Goal: Task Accomplishment & Management: Use online tool/utility

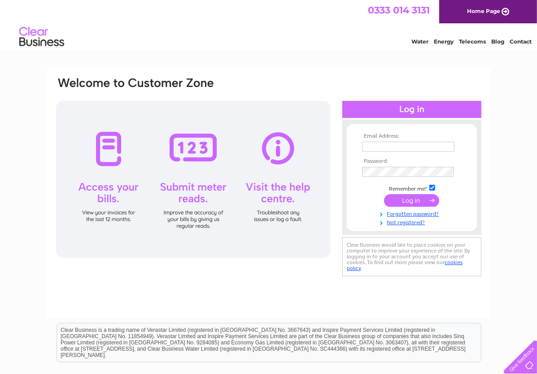
type input "eastmidlandsautomotive@outlook.com"
click at [411, 200] on input "submit" at bounding box center [411, 200] width 55 height 13
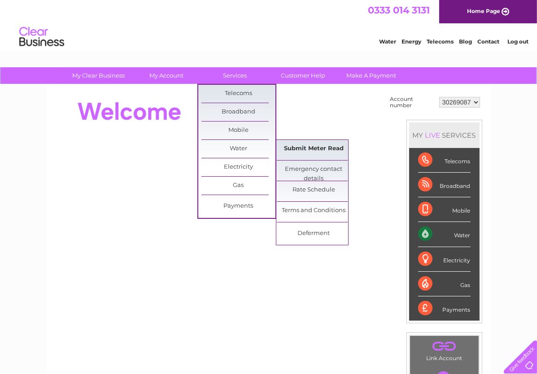
click at [305, 144] on link "Submit Meter Read" at bounding box center [314, 149] width 74 height 18
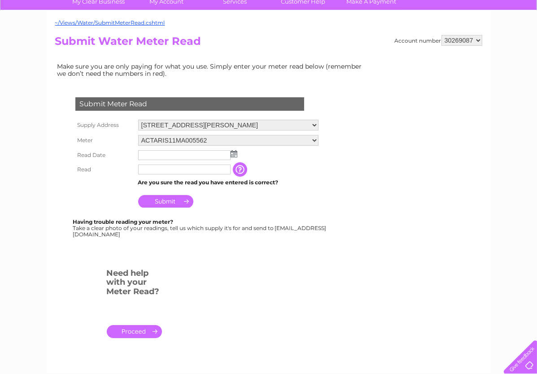
scroll to position [85, 0]
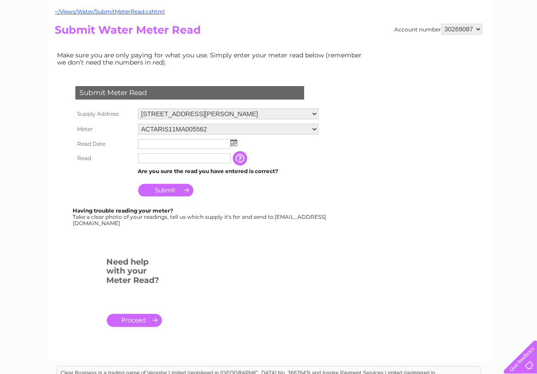
click at [233, 143] on img at bounding box center [233, 142] width 7 height 7
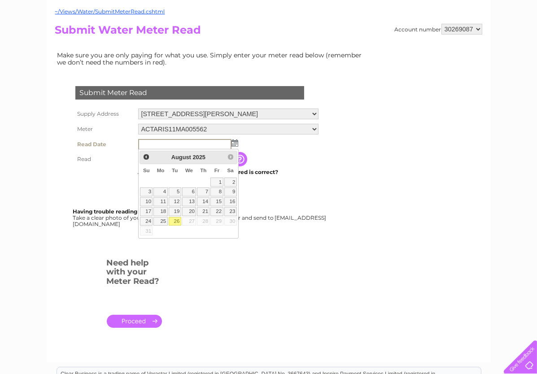
click at [178, 219] on link "26" at bounding box center [175, 221] width 13 height 9
type input "[DATE]"
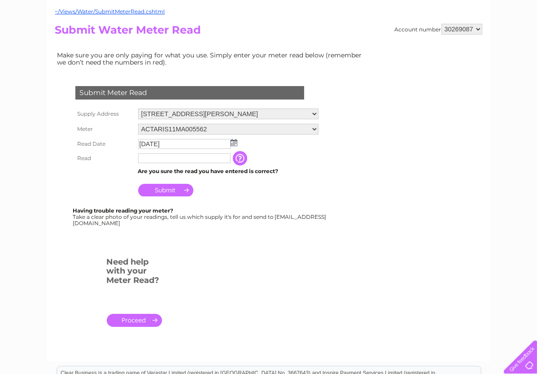
click at [161, 158] on input "text" at bounding box center [184, 158] width 92 height 10
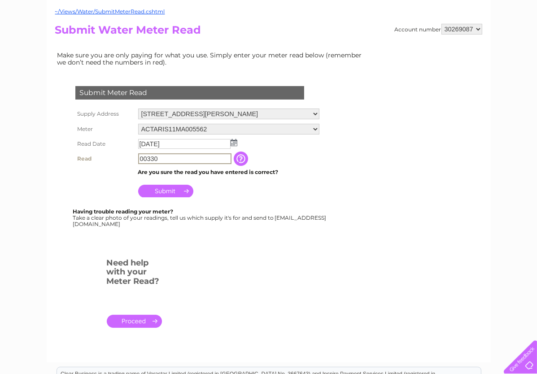
type input "00330"
click at [168, 191] on input "Submit" at bounding box center [165, 191] width 55 height 13
